Goal: Transaction & Acquisition: Purchase product/service

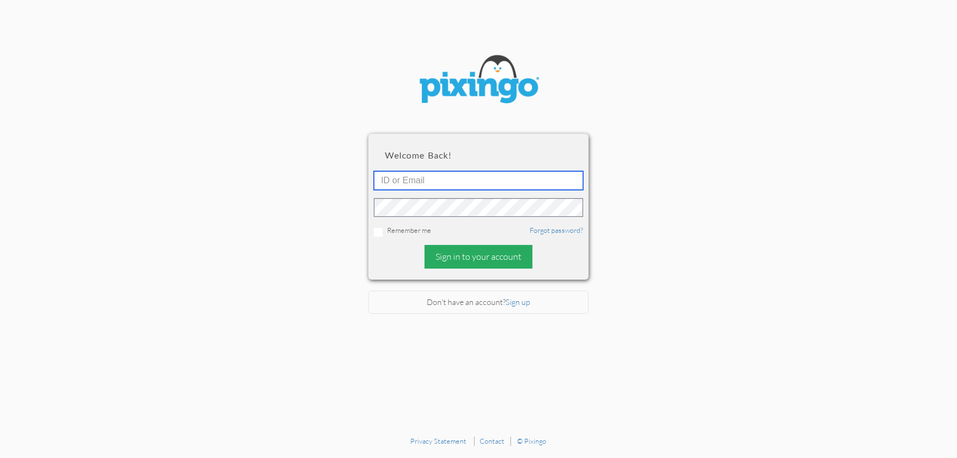
type input "4892"
click at [500, 257] on div "Sign in to your account" at bounding box center [478, 257] width 108 height 24
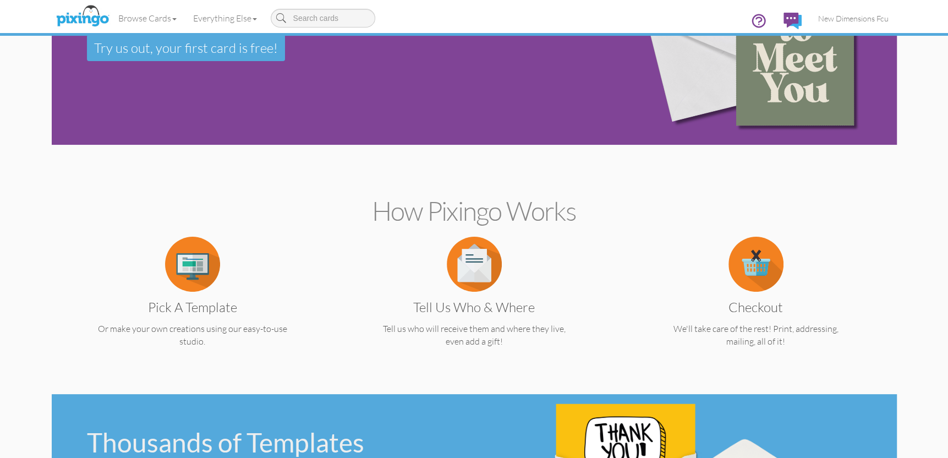
scroll to position [110, 0]
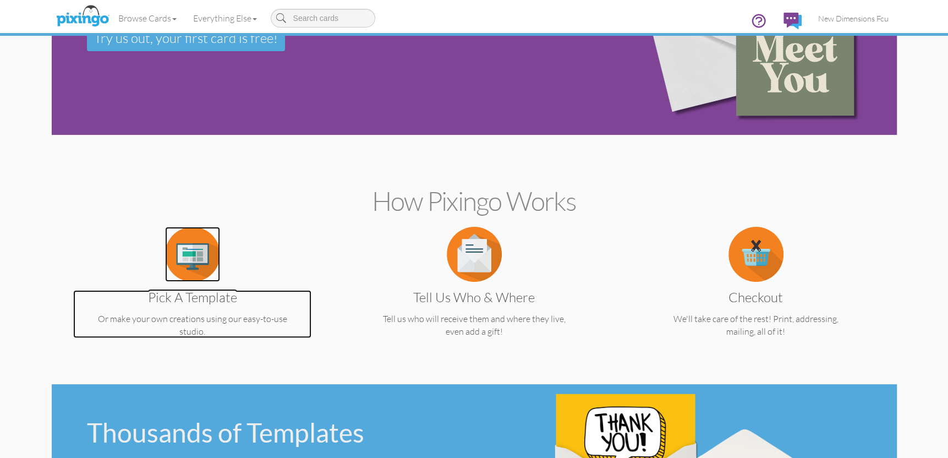
click at [204, 260] on img at bounding box center [192, 254] width 55 height 55
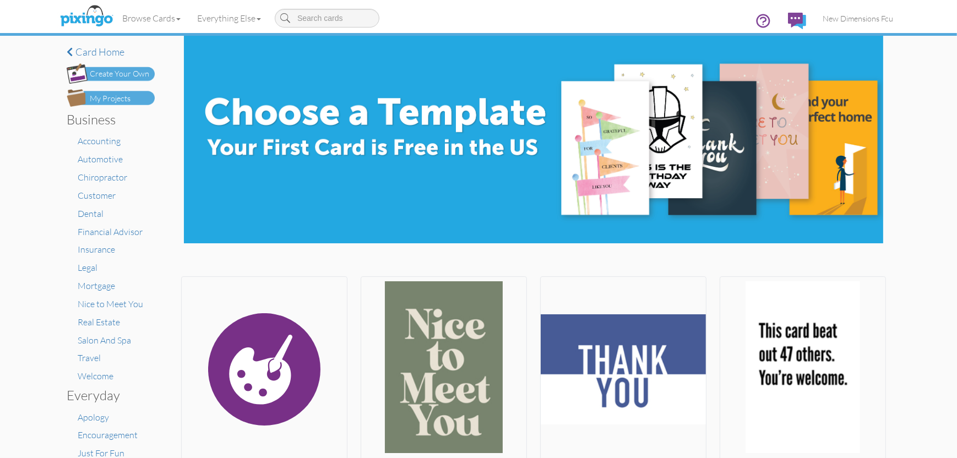
click at [113, 97] on div "My Projects" at bounding box center [110, 99] width 41 height 12
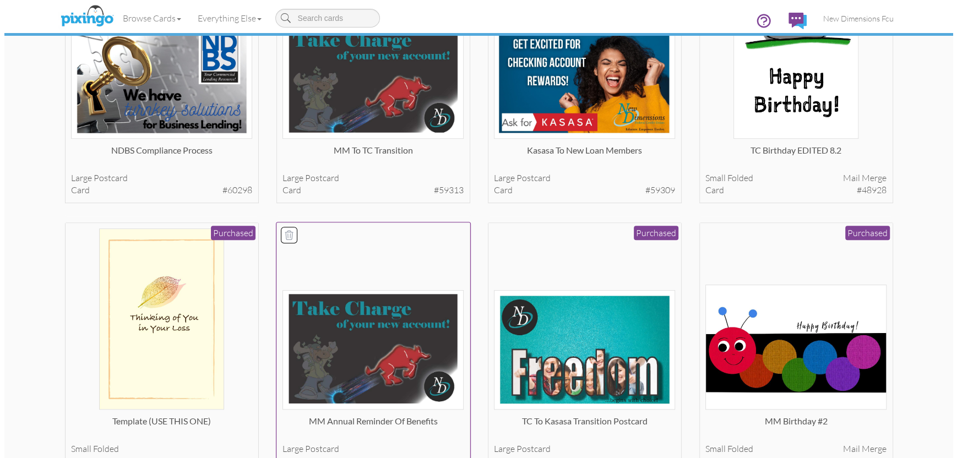
scroll to position [440, 0]
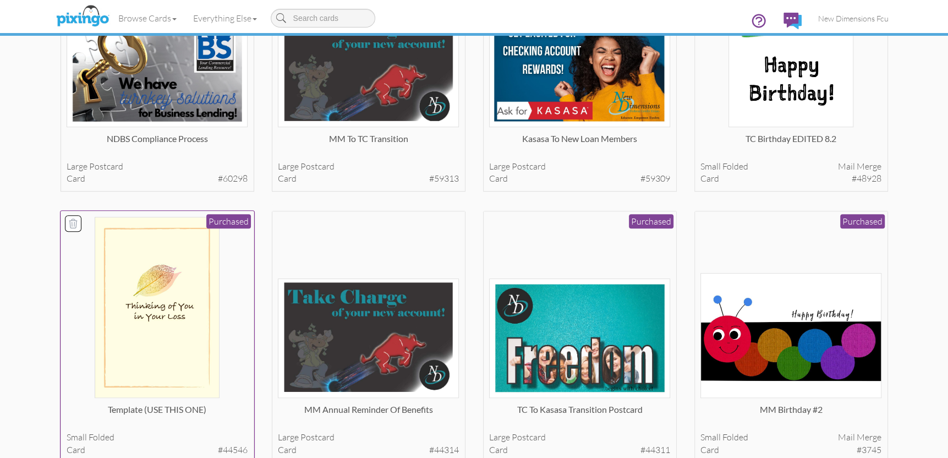
click at [184, 321] on img at bounding box center [157, 307] width 125 height 181
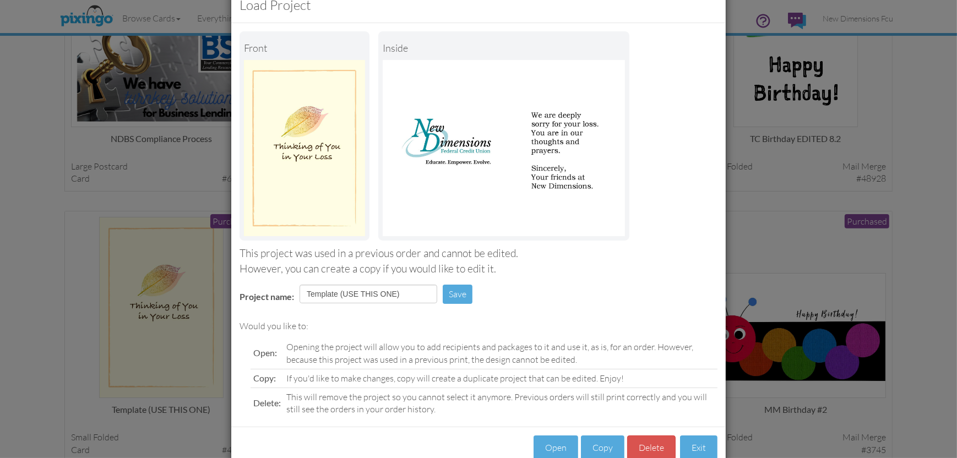
scroll to position [57, 0]
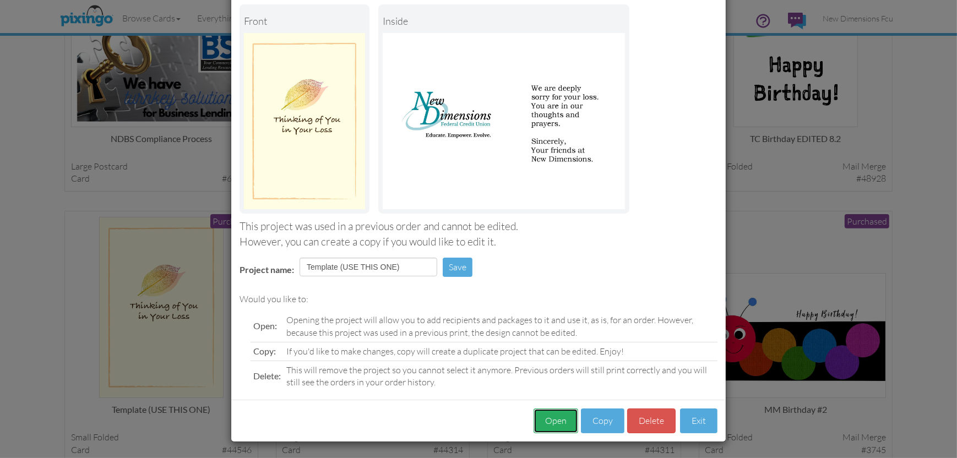
click at [552, 422] on button "Open" at bounding box center [555, 420] width 45 height 25
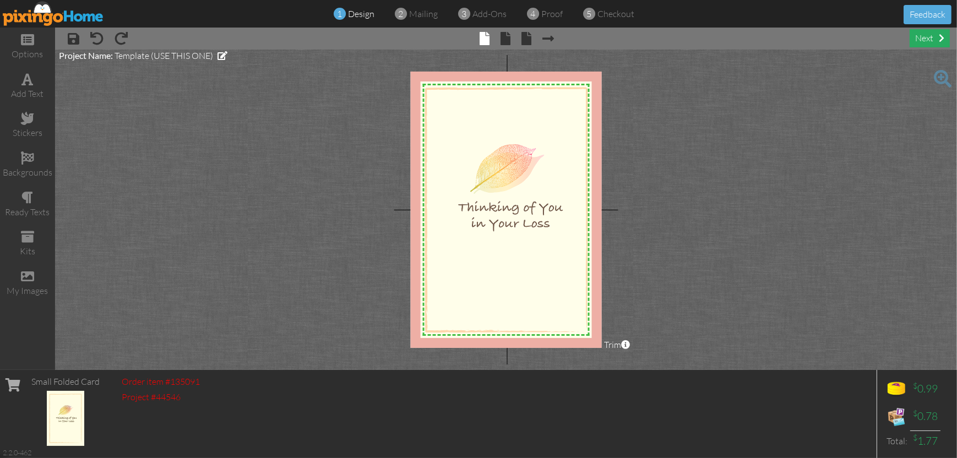
click at [937, 39] on div "next" at bounding box center [929, 38] width 40 height 18
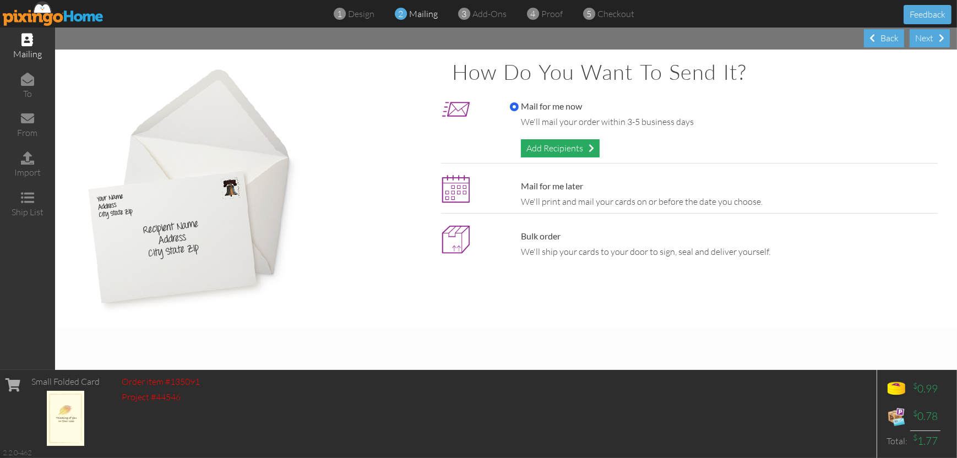
click at [548, 153] on div "Add Recipients" at bounding box center [560, 148] width 79 height 18
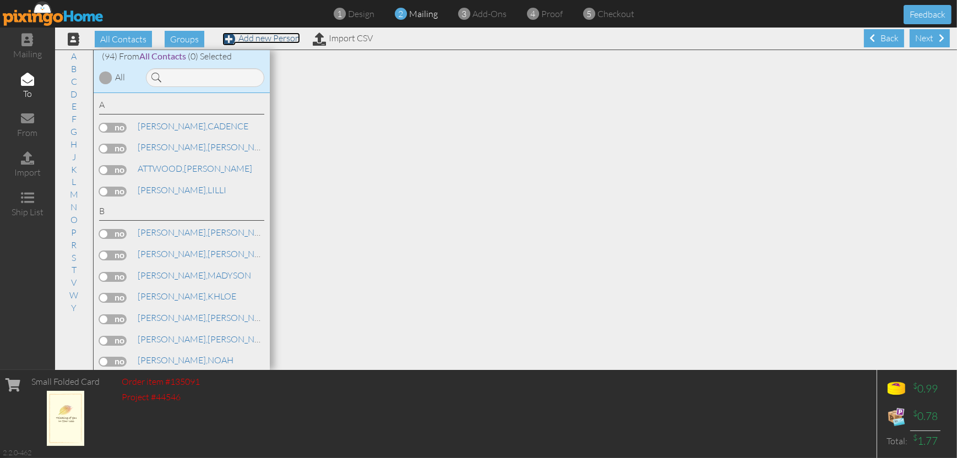
click at [249, 41] on link "Add new Person" at bounding box center [261, 37] width 78 height 11
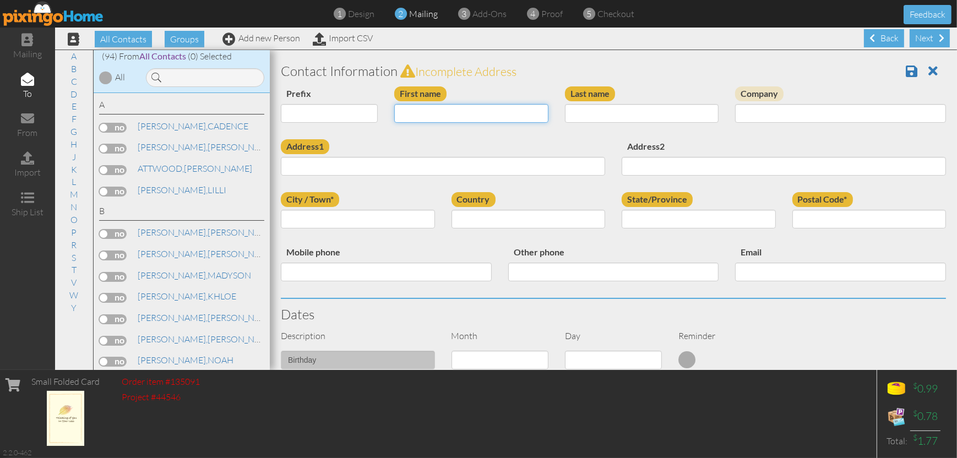
click at [423, 113] on input "First name" at bounding box center [471, 113] width 154 height 19
type input "[PERSON_NAME]"
type input "WELSH JR"
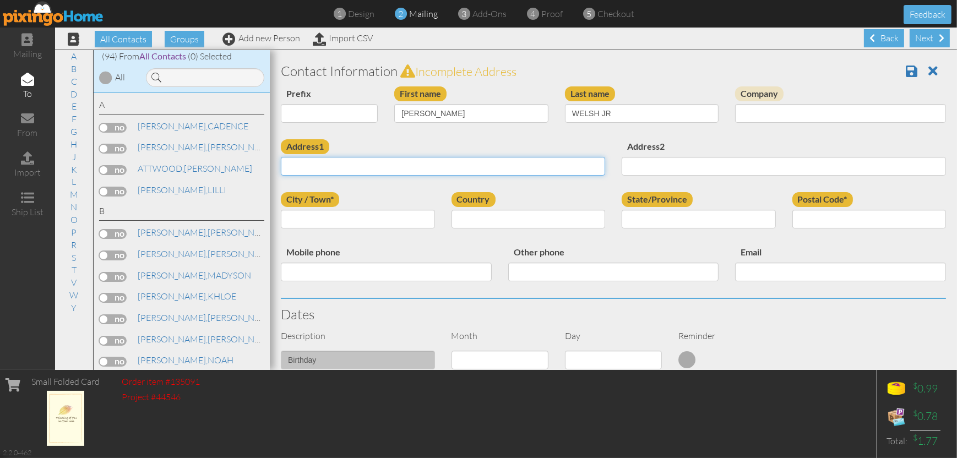
click at [358, 165] on input "Address1" at bounding box center [443, 166] width 324 height 19
type input "[STREET_ADDRESS]"
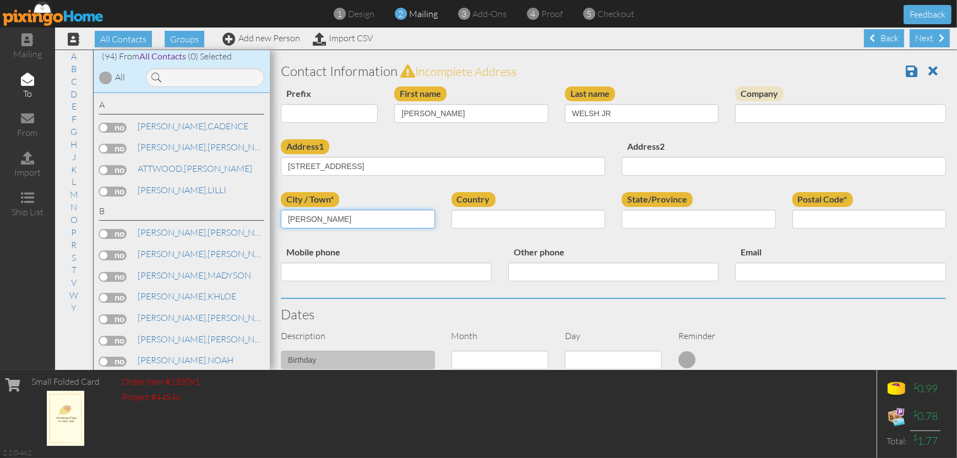
type input "[PERSON_NAME]"
select select "object:2573"
select select "object:2843"
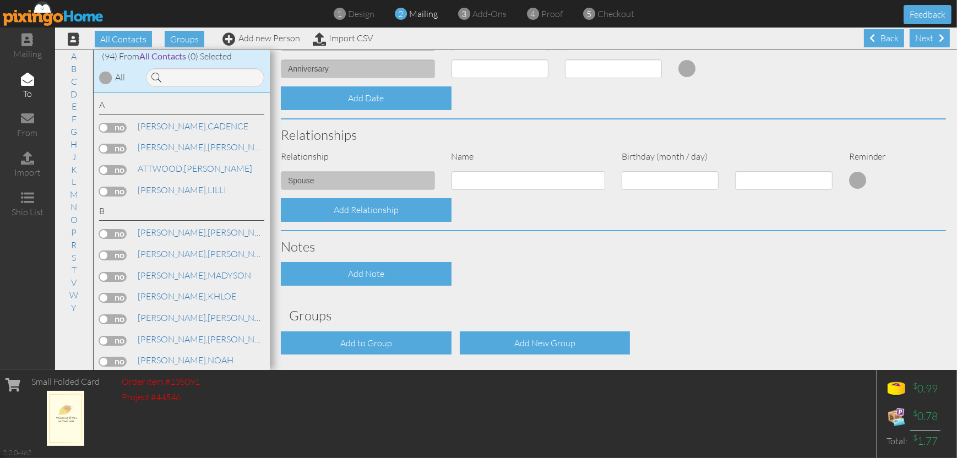
scroll to position [358, 0]
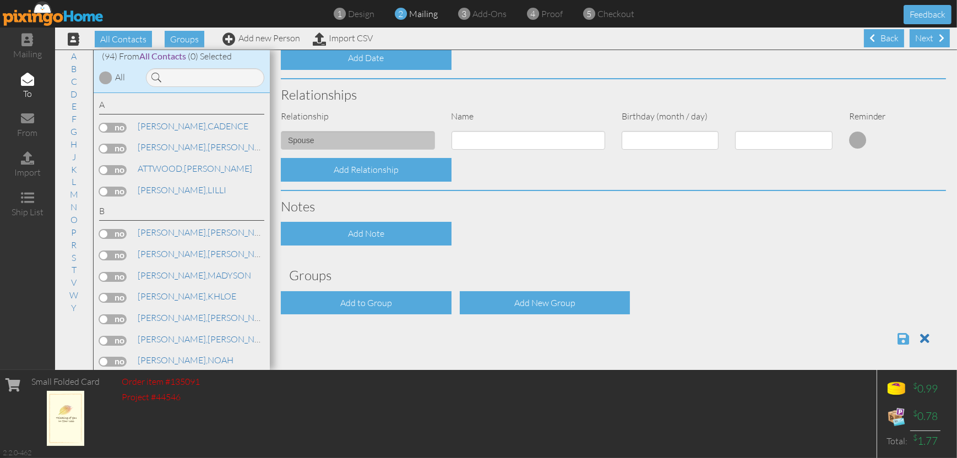
type input "04927"
click at [897, 340] on span at bounding box center [903, 338] width 12 height 13
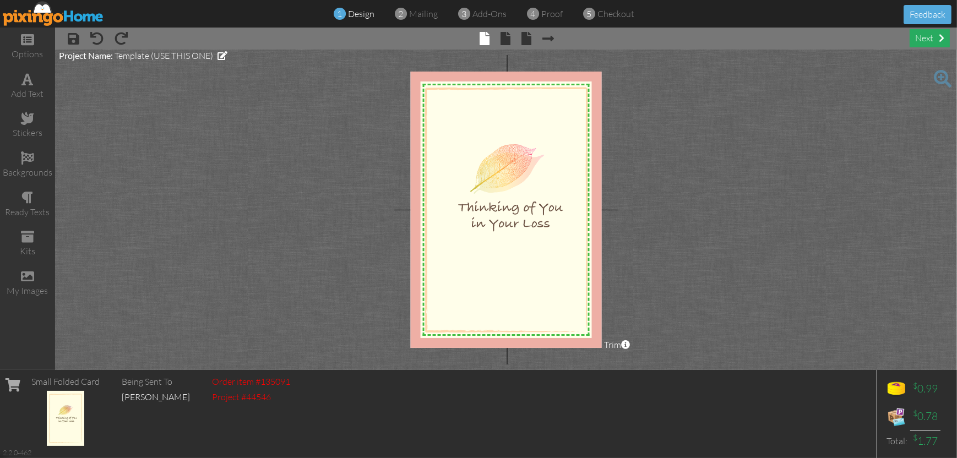
click at [926, 40] on div "next" at bounding box center [929, 38] width 40 height 18
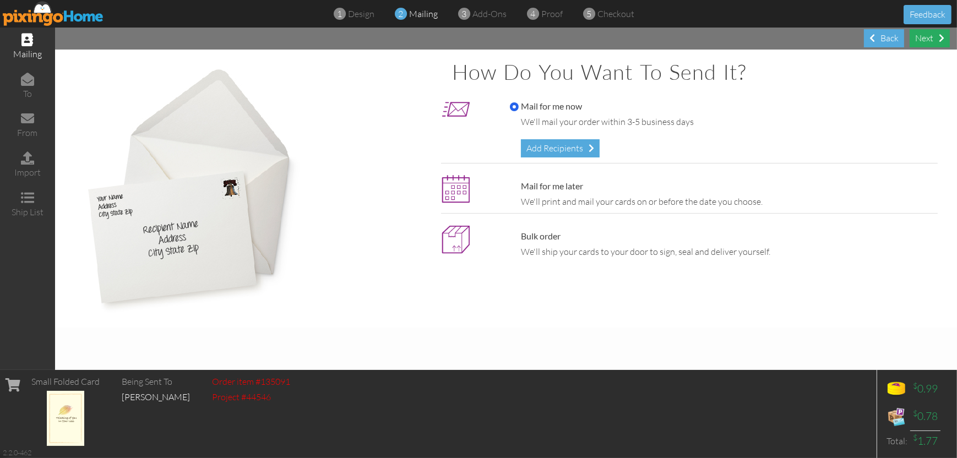
click at [930, 38] on div "Next" at bounding box center [929, 38] width 40 height 18
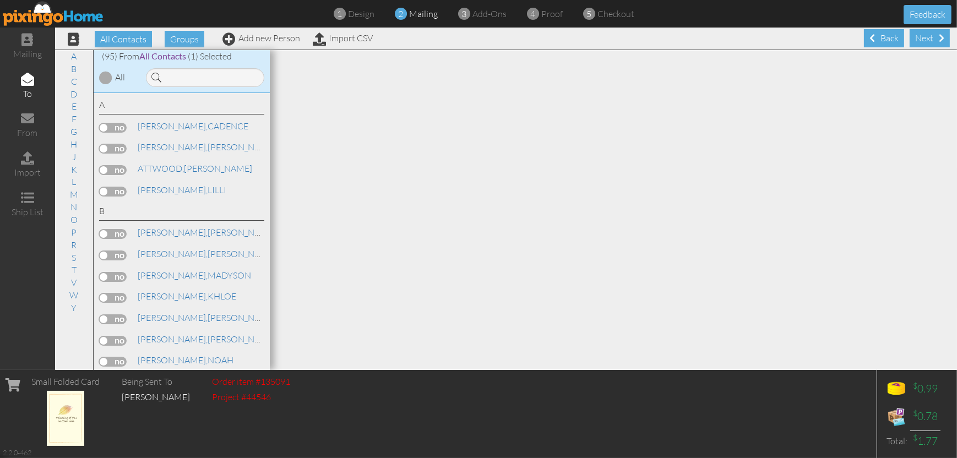
click at [939, 38] on span at bounding box center [942, 38] width 6 height 9
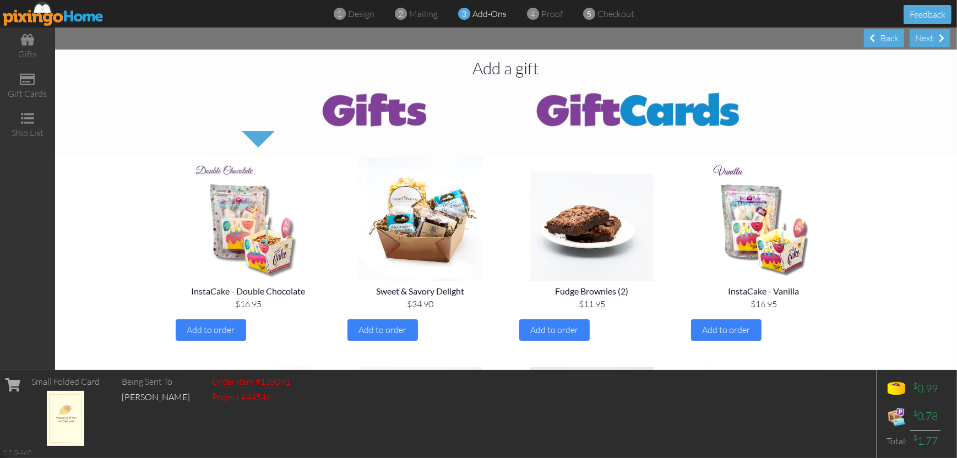
click at [930, 38] on div "Next" at bounding box center [929, 38] width 40 height 18
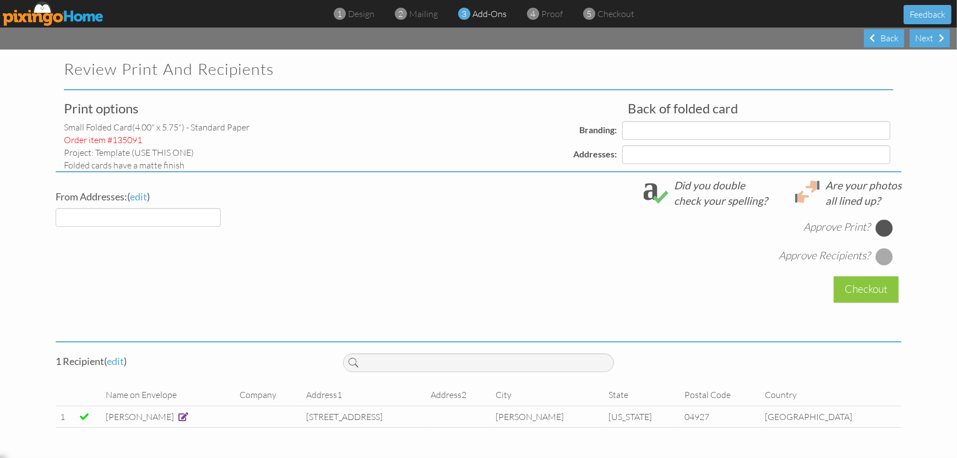
select select "object:1654"
select select "object:1658"
select select "object:1659"
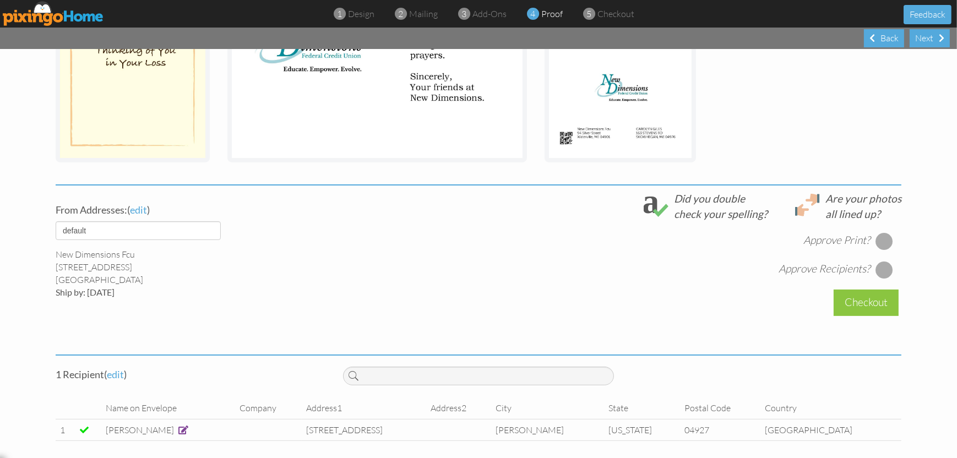
scroll to position [280, 0]
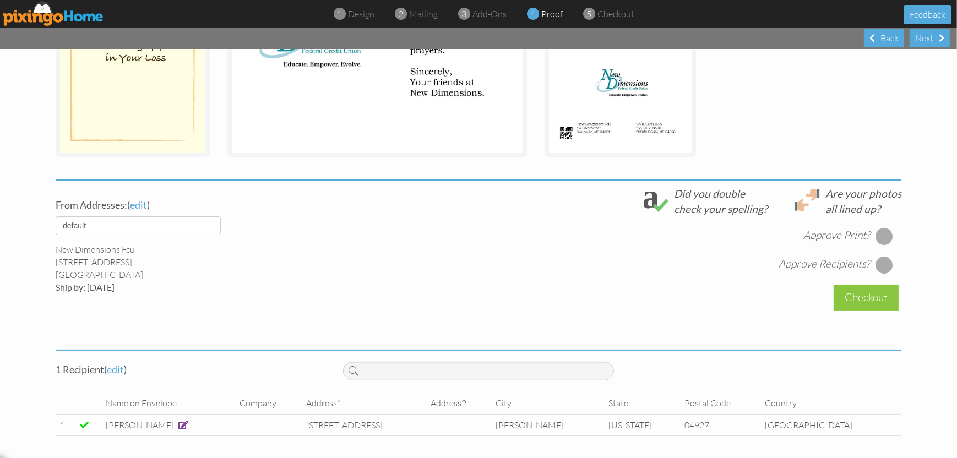
click at [879, 240] on div at bounding box center [884, 236] width 18 height 18
click at [879, 257] on div at bounding box center [884, 265] width 18 height 18
click at [871, 298] on div "Checkout" at bounding box center [865, 298] width 65 height 26
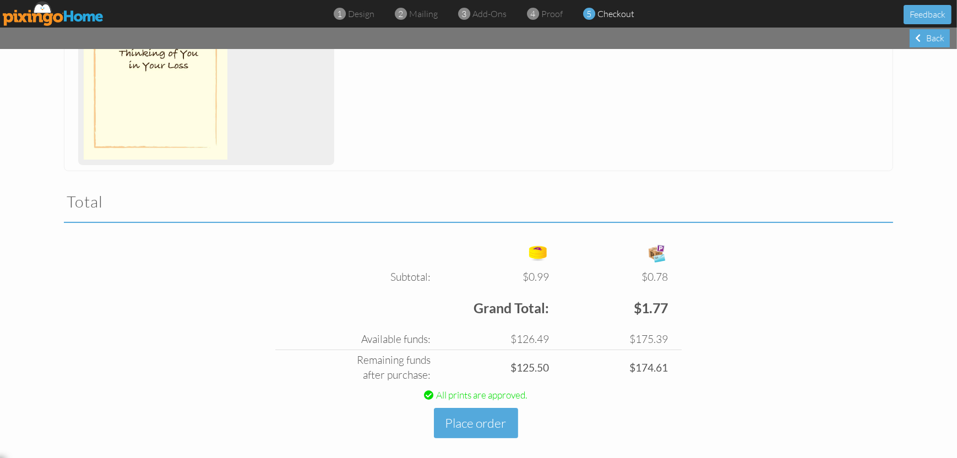
scroll to position [252, 0]
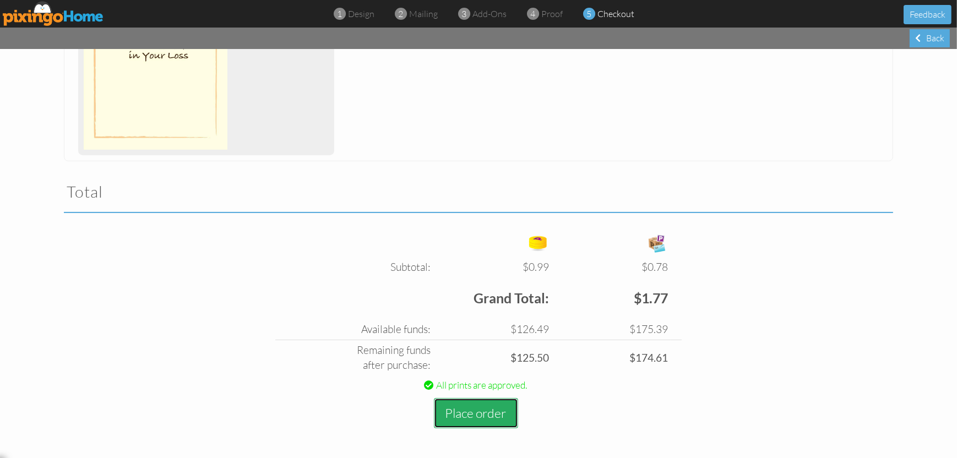
click at [466, 413] on button "Place order" at bounding box center [476, 413] width 84 height 30
